Goal: Find specific page/section: Find specific page/section

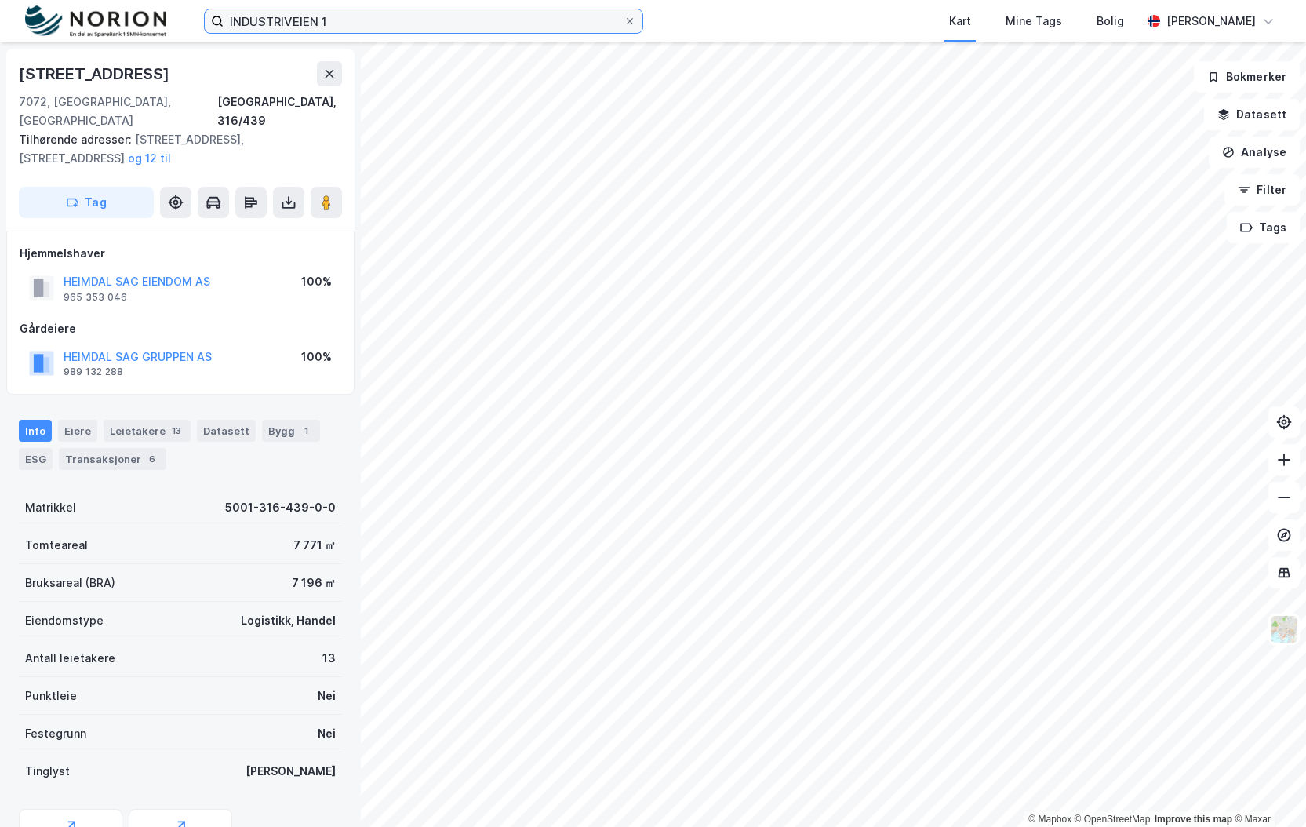
click at [315, 29] on input "INDUSTRIVEIEN 1" at bounding box center [424, 21] width 400 height 24
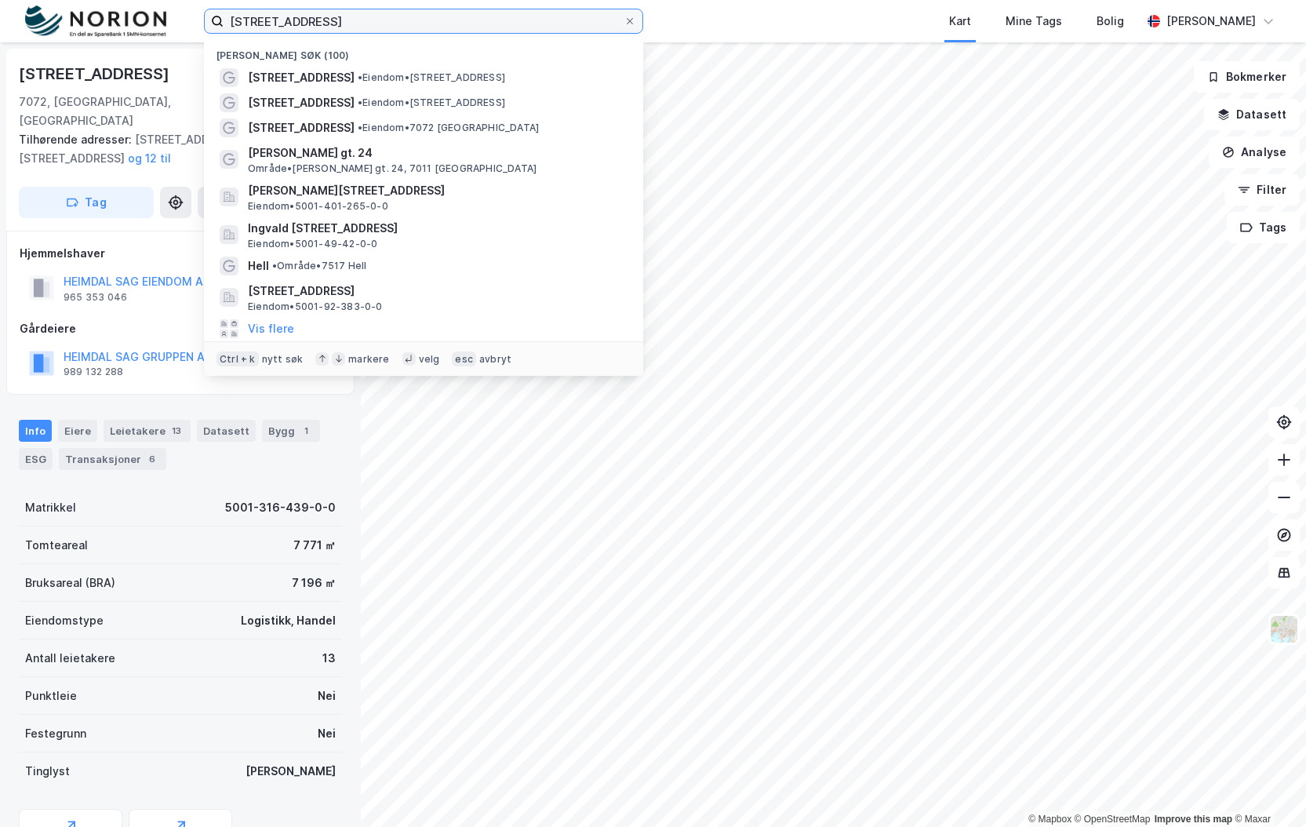
type input "[STREET_ADDRESS]"
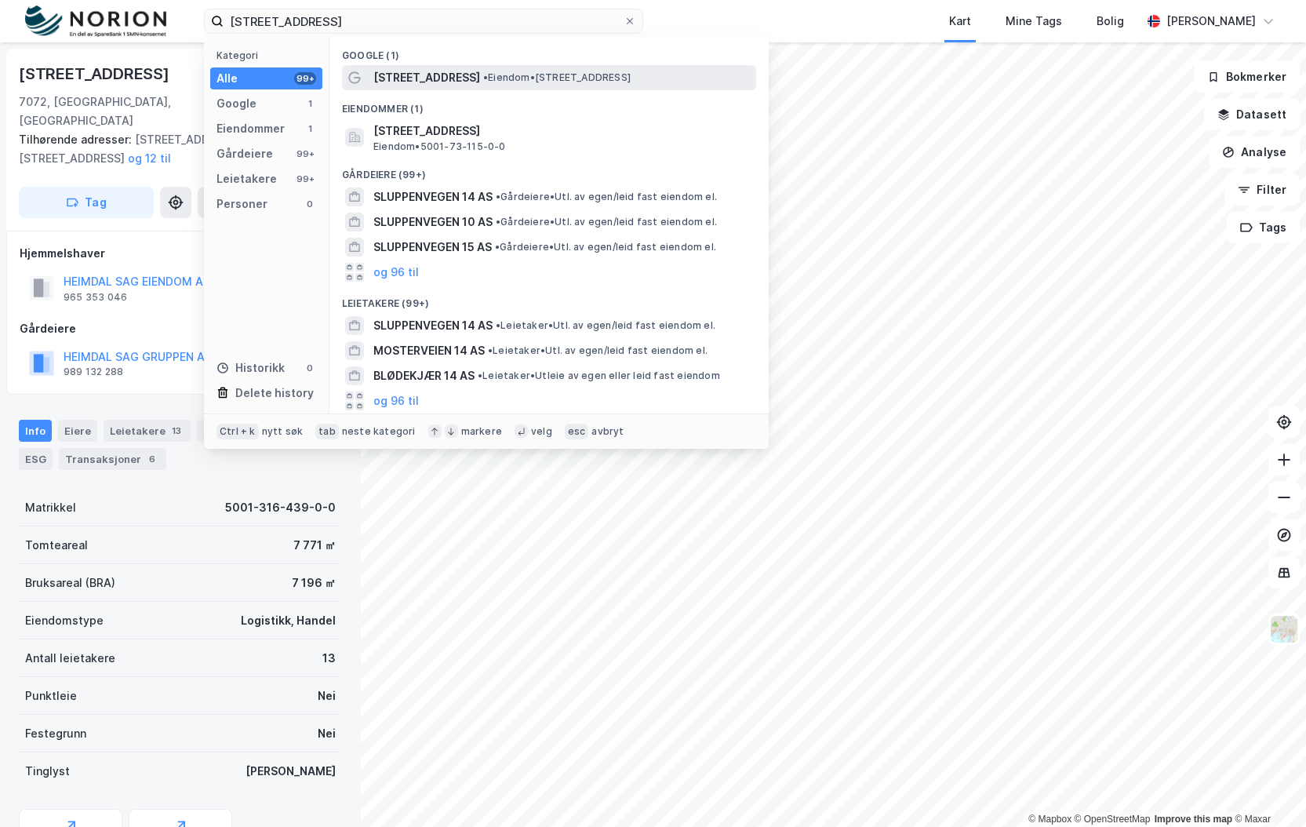
click at [493, 70] on div "Sluppenvegen 14 • Eiendom • Sluppenvegen 14, 7037 Trondheim" at bounding box center [563, 77] width 380 height 19
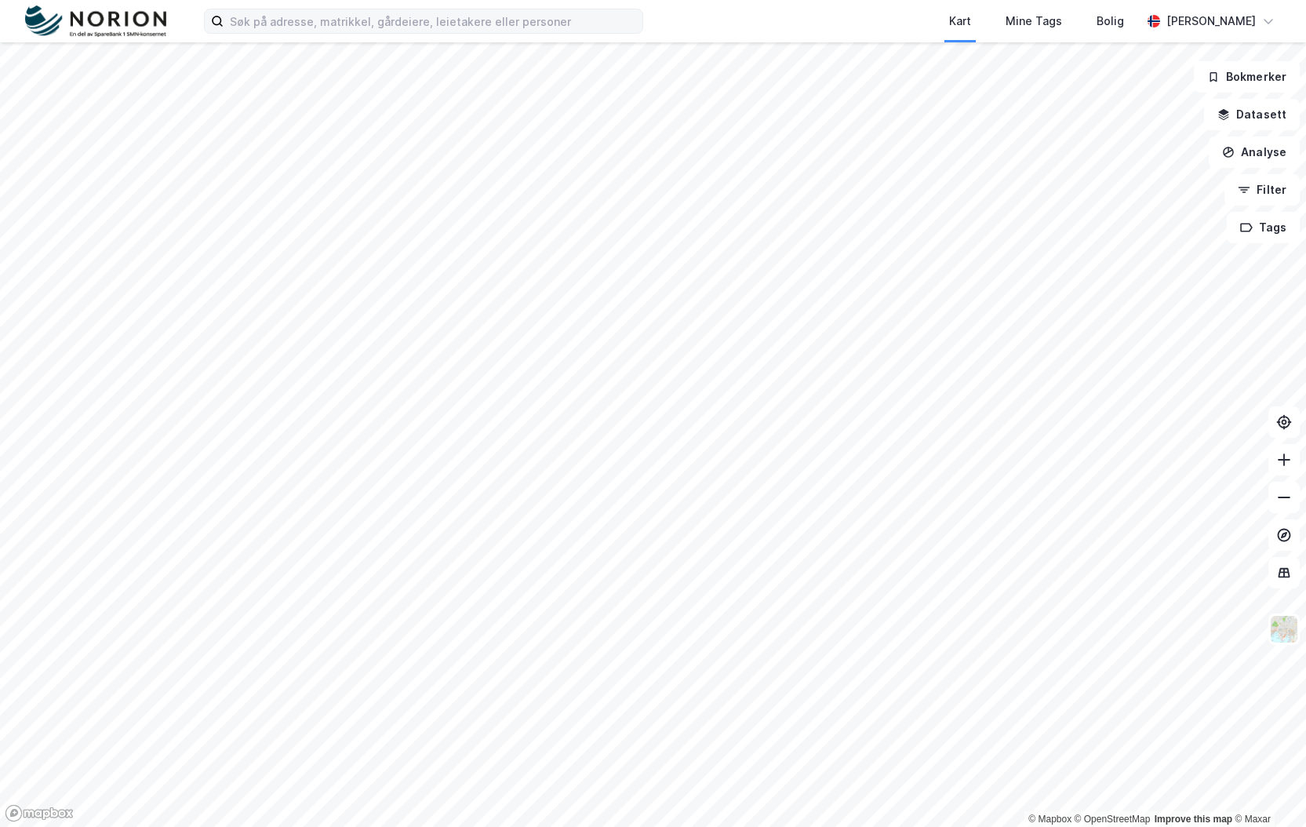
click at [391, 35] on div "Kart Mine Tags Bolig [PERSON_NAME]" at bounding box center [653, 21] width 1306 height 42
click at [401, 28] on input at bounding box center [433, 21] width 419 height 24
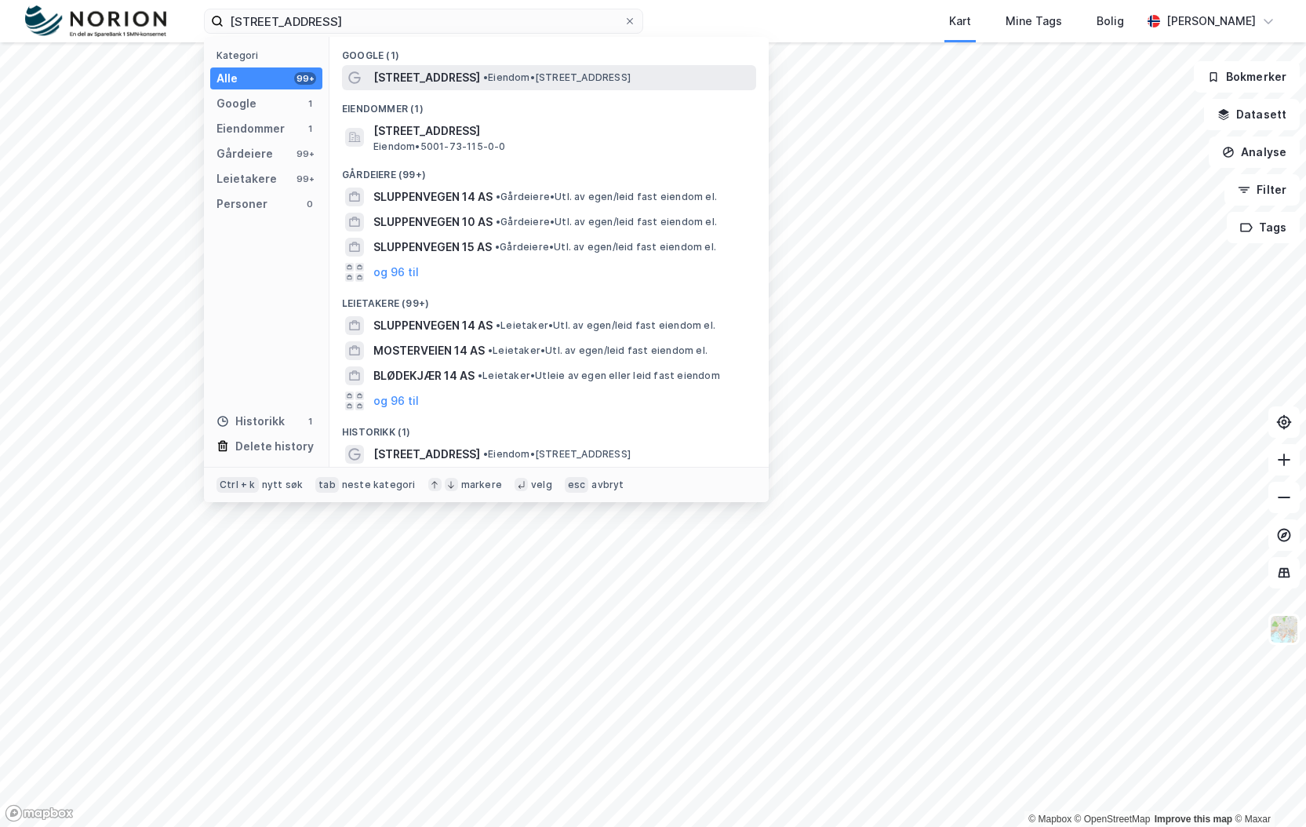
click at [426, 74] on span "[STREET_ADDRESS]" at bounding box center [426, 77] width 107 height 19
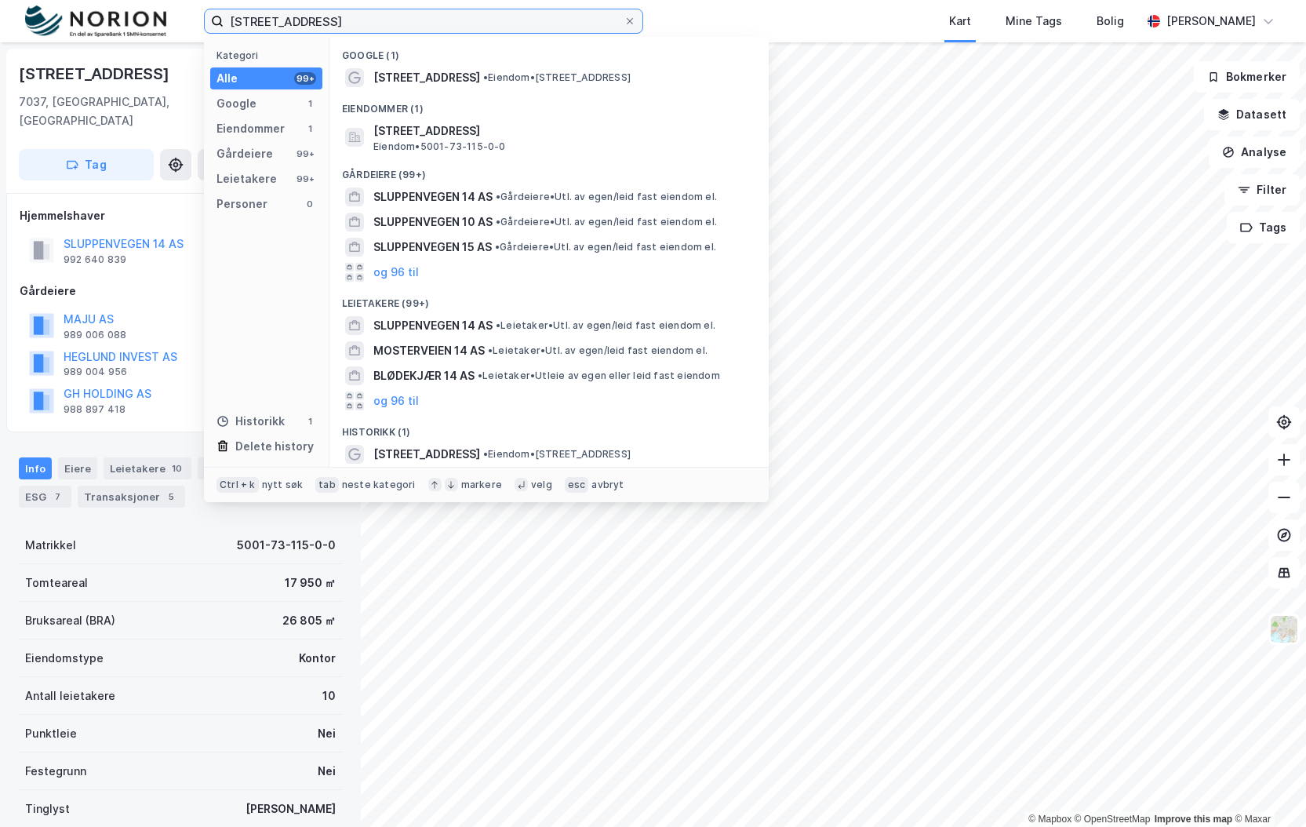
click at [272, 14] on input "[STREET_ADDRESS]" at bounding box center [424, 21] width 400 height 24
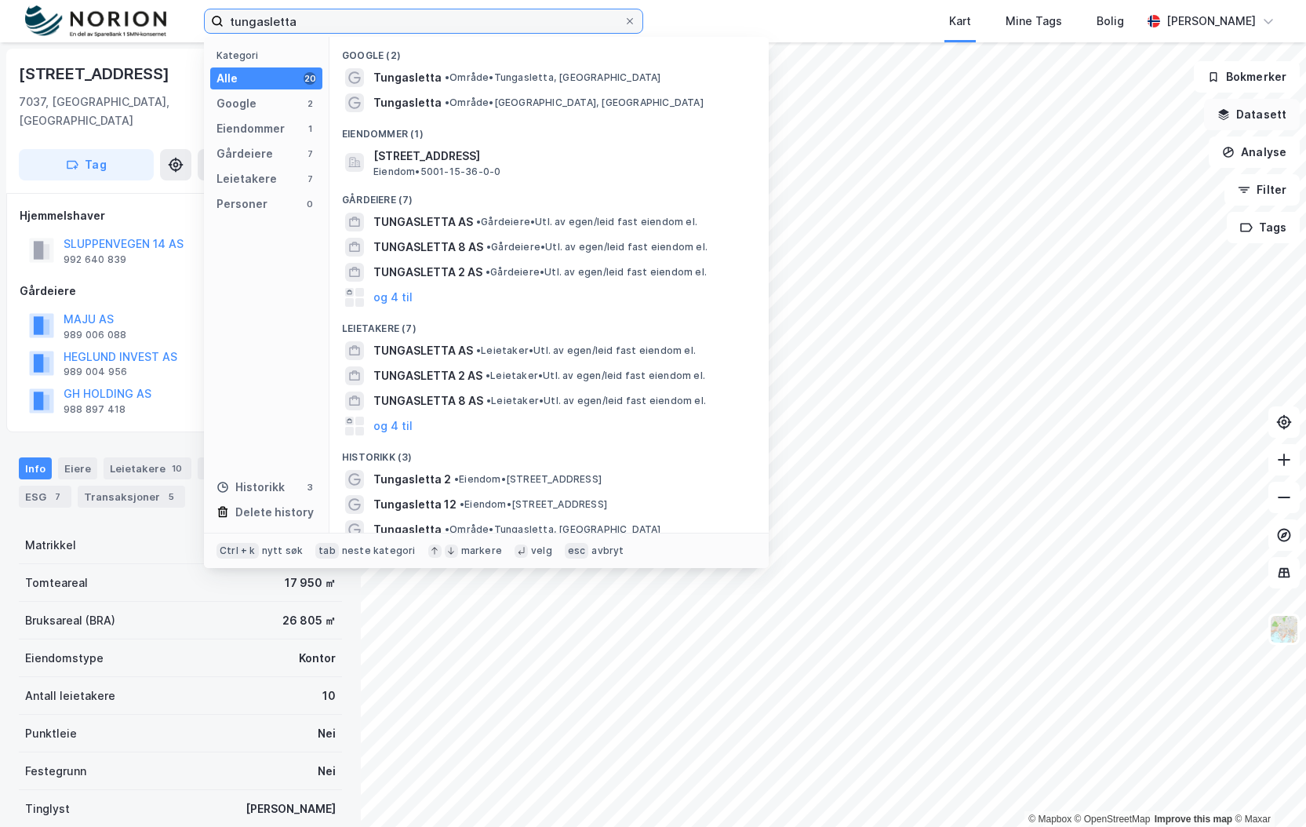
type input "tungasletta"
